Goal: Task Accomplishment & Management: Use online tool/utility

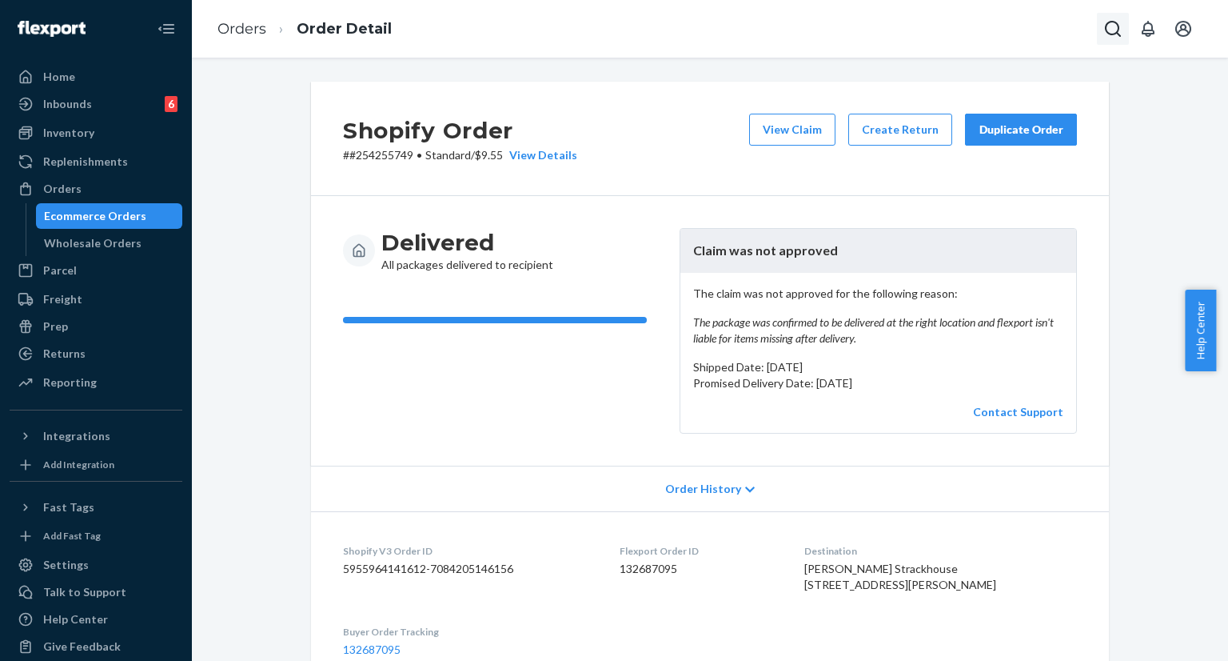
click at [1116, 25] on icon "Open Search Box" at bounding box center [1113, 28] width 19 height 19
click at [987, 22] on input "Search Input" at bounding box center [994, 29] width 197 height 16
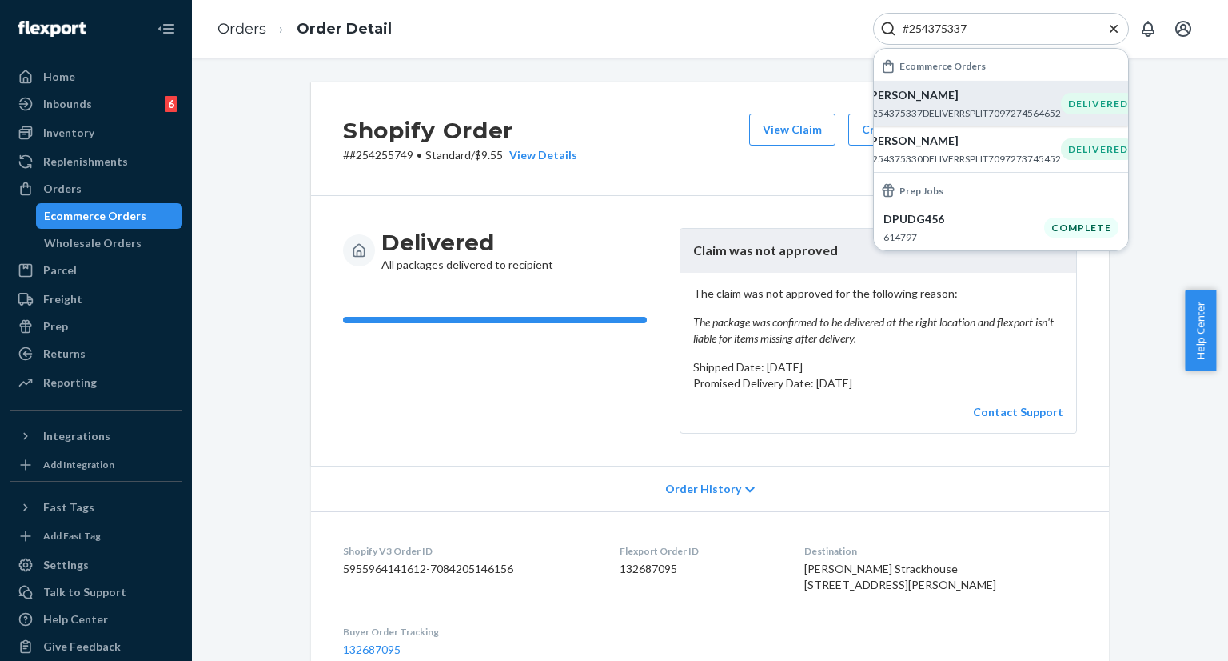
type input "#254375337"
click at [915, 102] on p "[PERSON_NAME]" at bounding box center [964, 95] width 194 height 16
click at [643, 145] on div "Shopify Order # #254375337 • Standard / $6.71 View Details View Claim Create Re…" at bounding box center [710, 139] width 798 height 114
click at [1114, 36] on icon "Close Search" at bounding box center [1114, 29] width 16 height 16
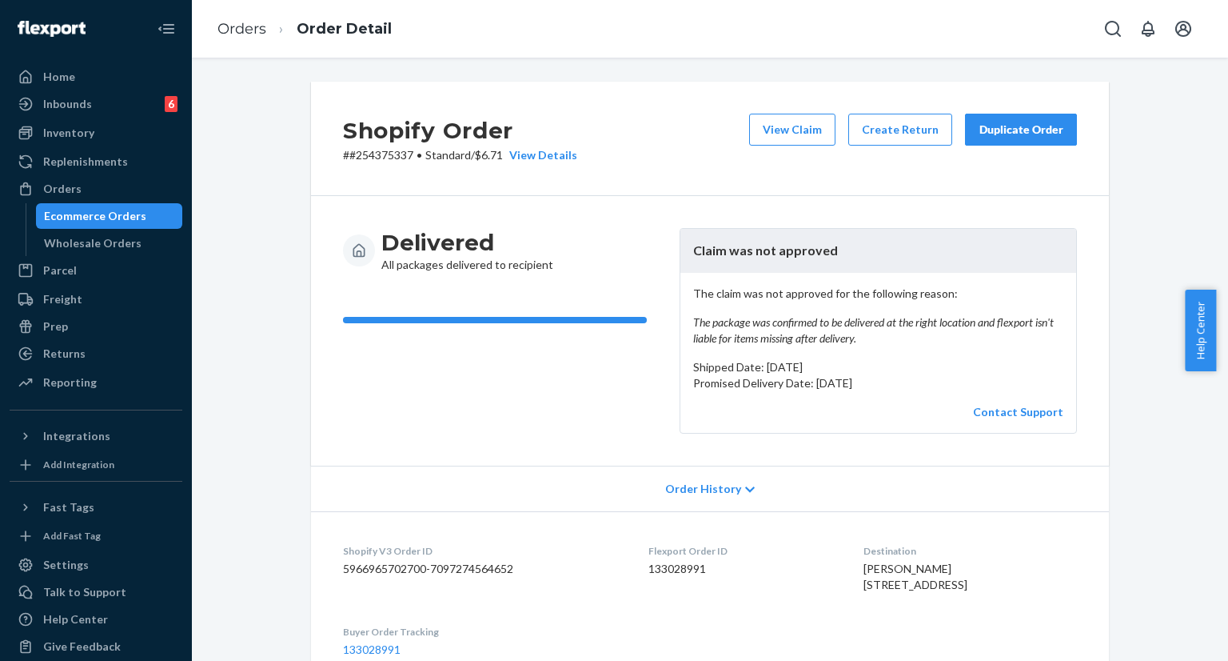
click at [989, 126] on div "Duplicate Order" at bounding box center [1021, 130] width 85 height 16
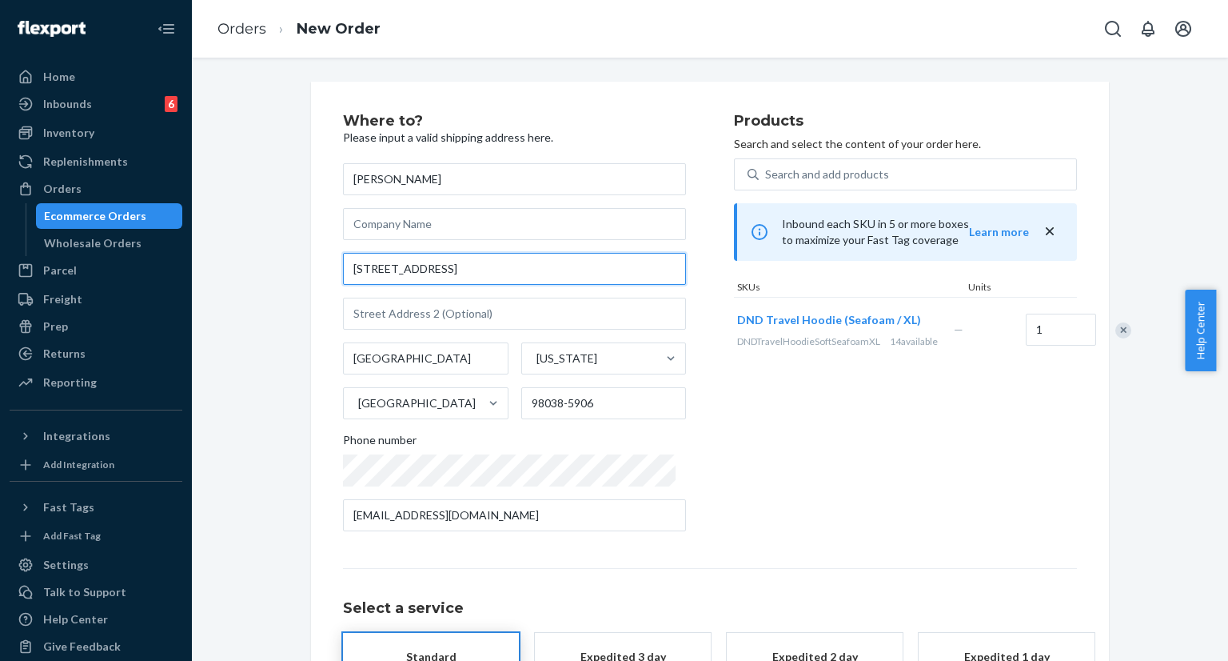
click at [482, 272] on input "[STREET_ADDRESS]" at bounding box center [514, 269] width 343 height 32
paste input "[GEOGRAPHIC_DATA]"
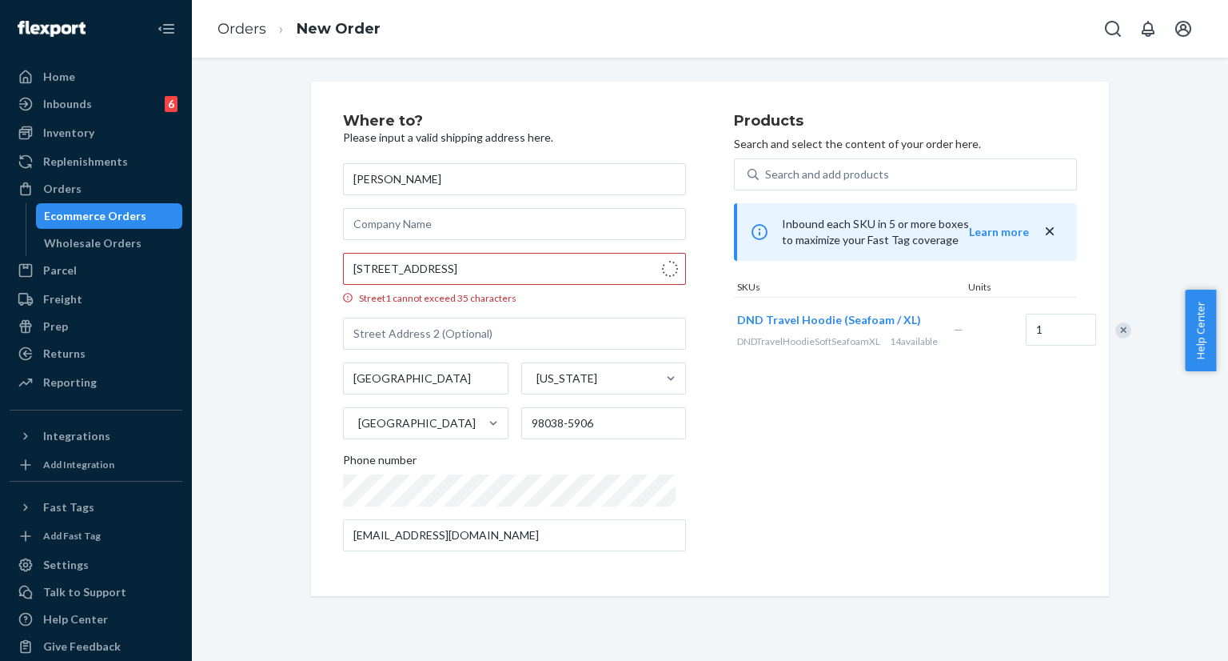
type input "[STREET_ADDRESS]"
type input "98038"
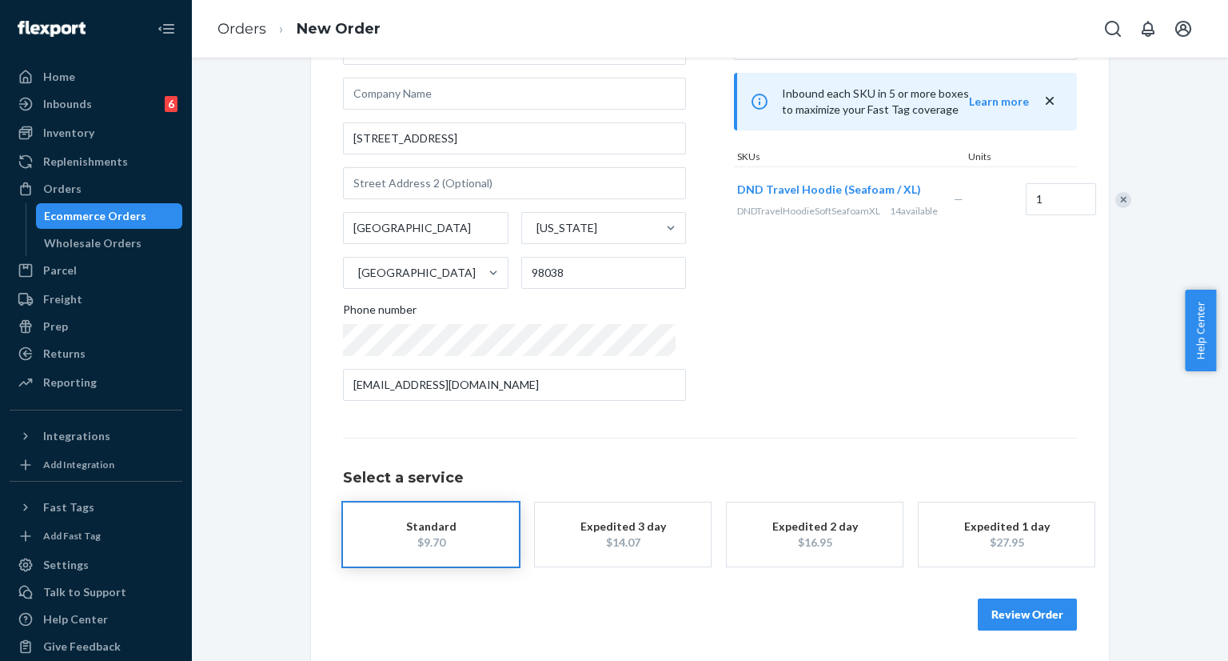
scroll to position [131, 0]
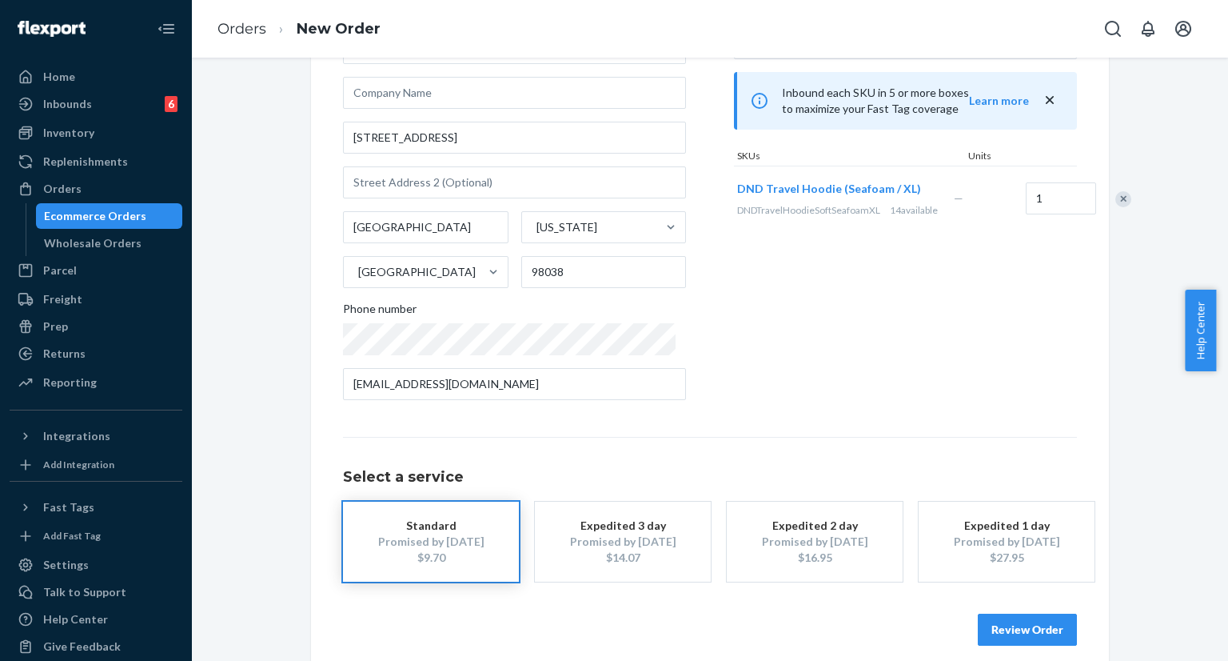
click at [1032, 615] on button "Review Order" at bounding box center [1027, 629] width 99 height 32
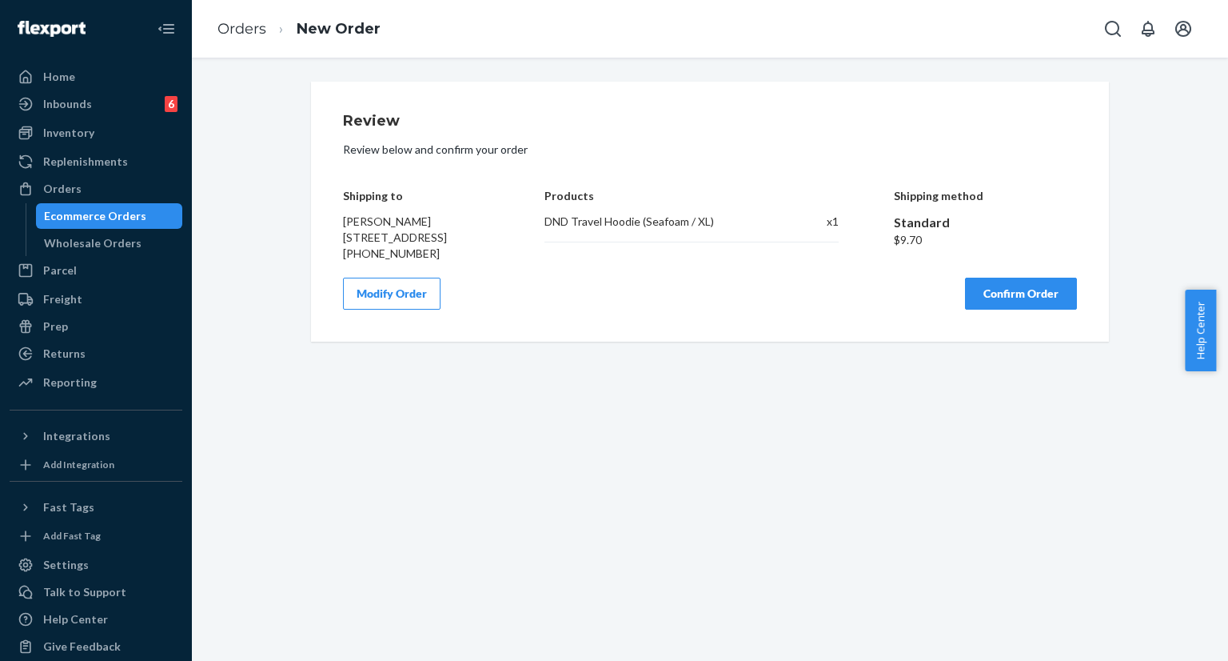
click at [1020, 309] on button "Confirm Order" at bounding box center [1021, 293] width 112 height 32
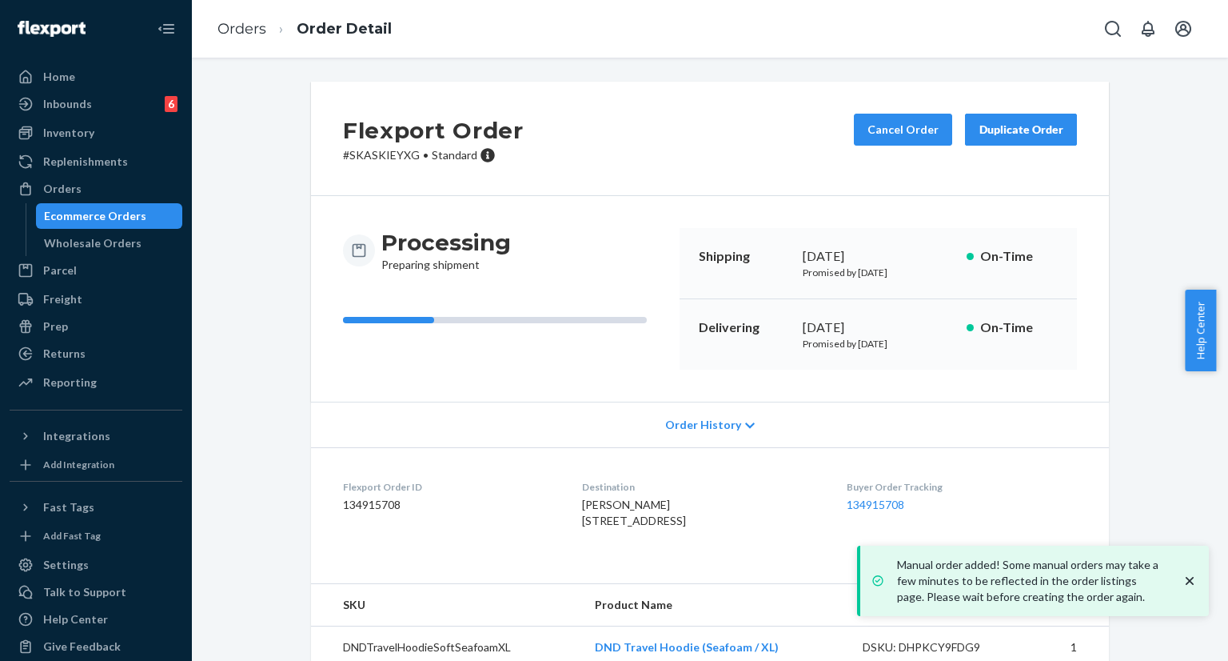
click at [1193, 577] on icon "close toast" at bounding box center [1190, 581] width 8 height 8
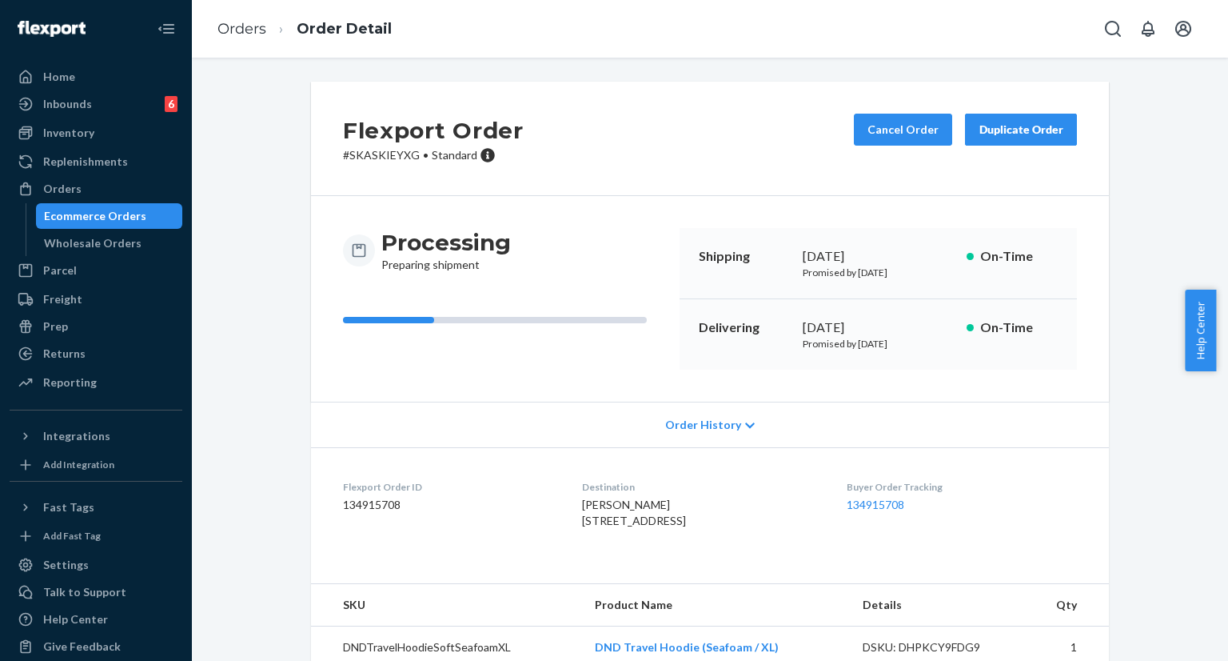
drag, startPoint x: 799, startPoint y: 257, endPoint x: 912, endPoint y: 246, distance: 113.2
click at [912, 247] on div "[DATE]" at bounding box center [878, 256] width 151 height 18
copy div "[DATE]"
drag, startPoint x: 794, startPoint y: 333, endPoint x: 899, endPoint y: 329, distance: 104.8
click at [899, 329] on div "Delivering [DATE] Promised by [DATE] On-Time" at bounding box center [878, 334] width 397 height 70
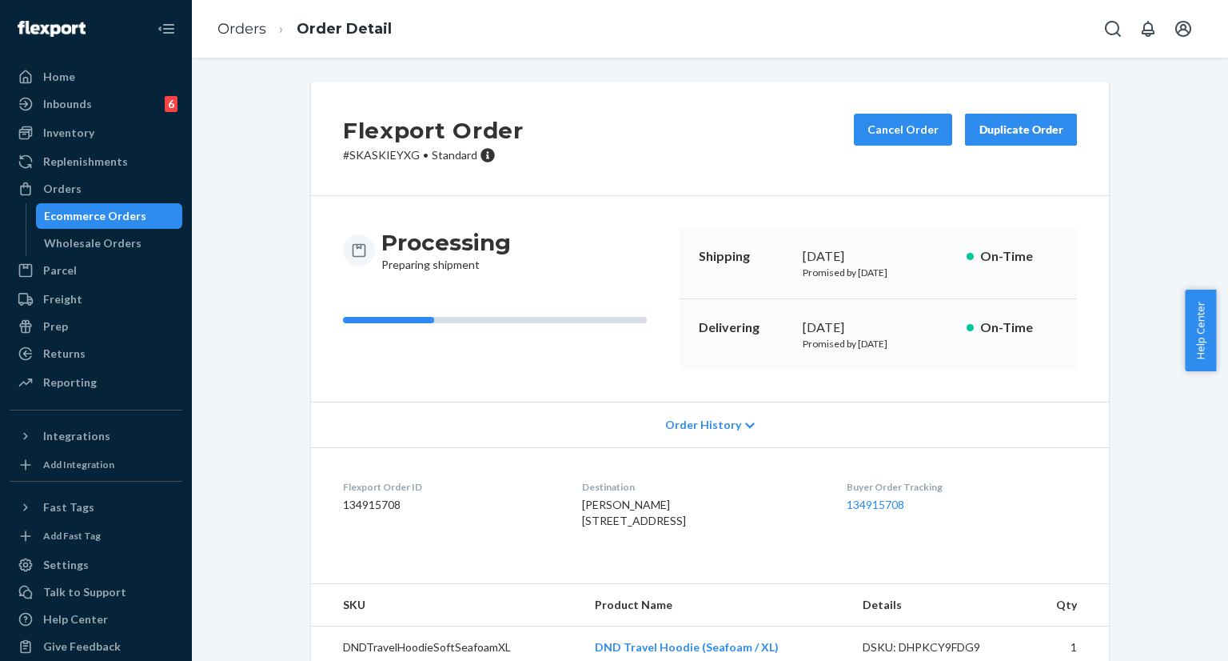
drag, startPoint x: 835, startPoint y: 394, endPoint x: 835, endPoint y: 378, distance: 16.0
click at [835, 391] on div "Processing Preparing shipment Shipping [DATE] Promised by [DATE] On-Time Delive…" at bounding box center [710, 299] width 798 height 206
drag, startPoint x: 790, startPoint y: 325, endPoint x: 912, endPoint y: 317, distance: 121.8
click at [912, 317] on div "Delivering [DATE] Promised by [DATE] On-Time" at bounding box center [878, 334] width 397 height 70
copy div "[DATE]"
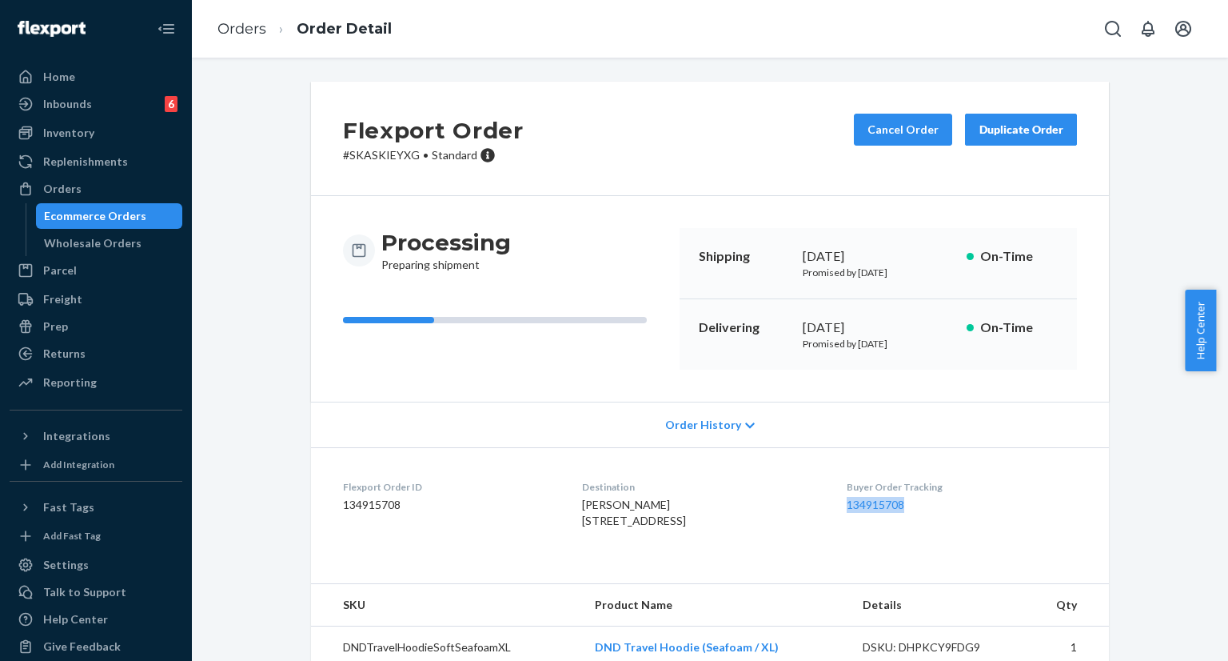
drag, startPoint x: 851, startPoint y: 500, endPoint x: 982, endPoint y: 513, distance: 131.8
click at [982, 513] on dl "Flexport Order ID 134915708 Destination [PERSON_NAME] [STREET_ADDRESS] US Buyer…" at bounding box center [710, 507] width 798 height 120
copy link "134915708"
